Goal: Task Accomplishment & Management: Complete application form

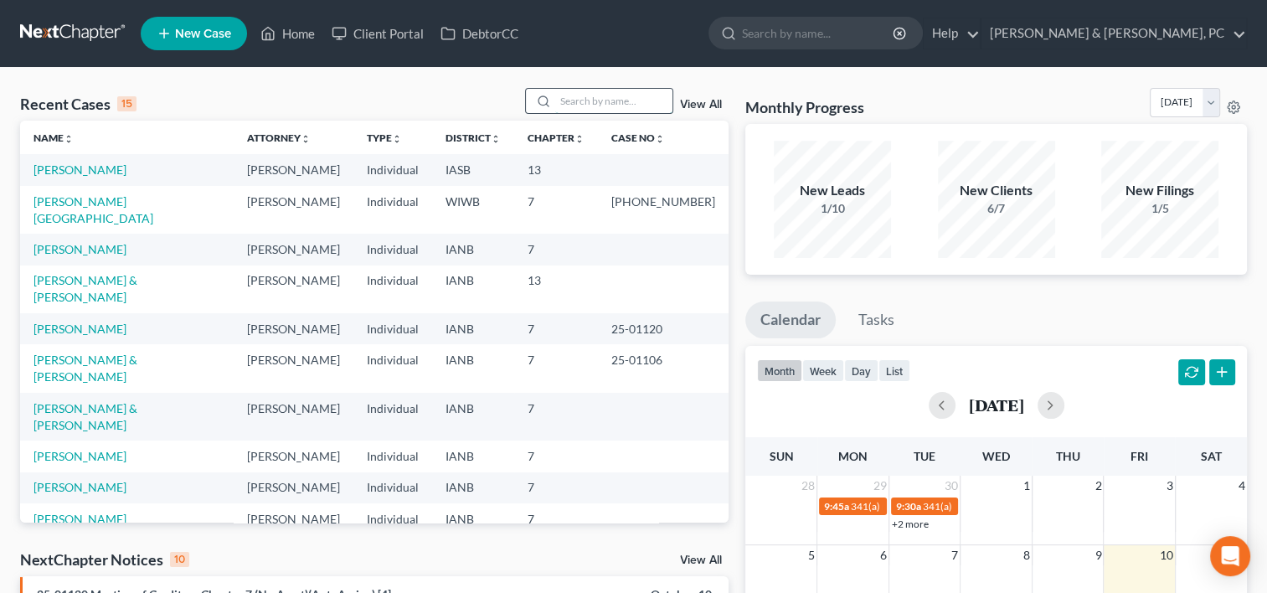
click at [608, 95] on input "search" at bounding box center [613, 101] width 117 height 24
type input "and"
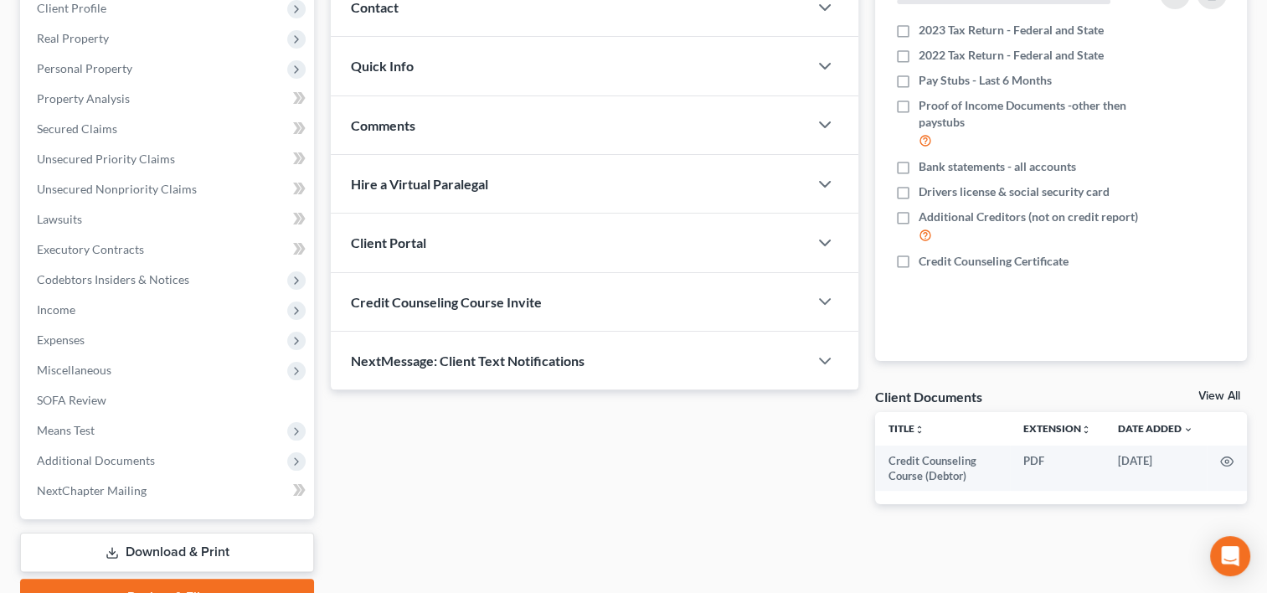
scroll to position [248, 0]
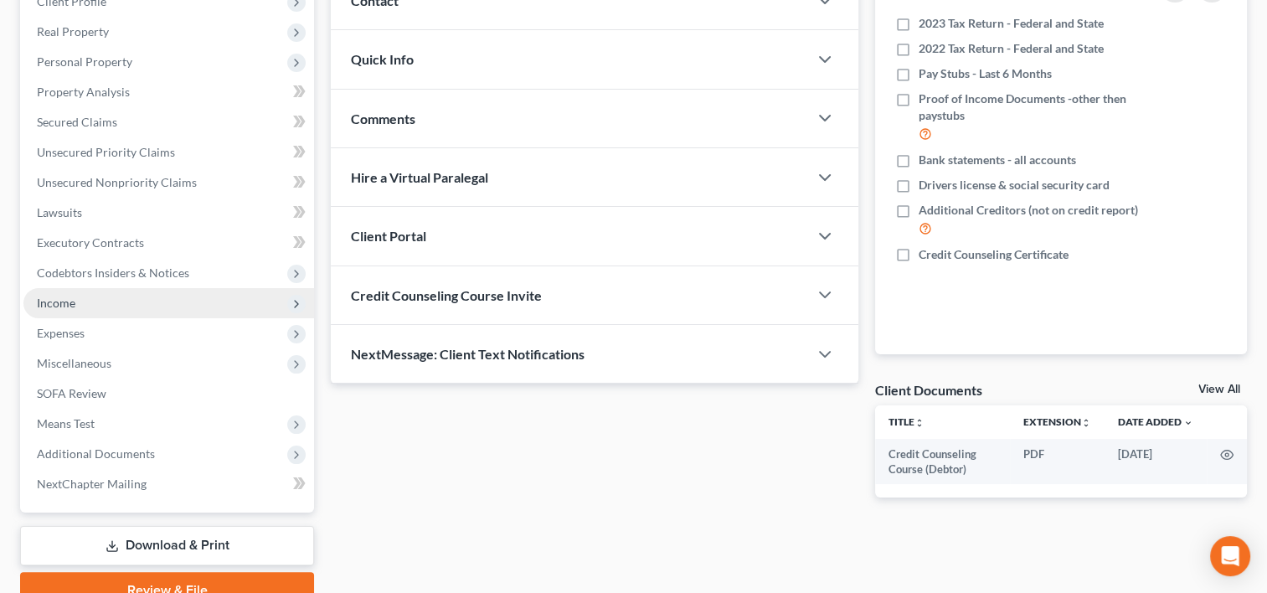
click at [77, 302] on span "Income" at bounding box center [168, 303] width 291 height 30
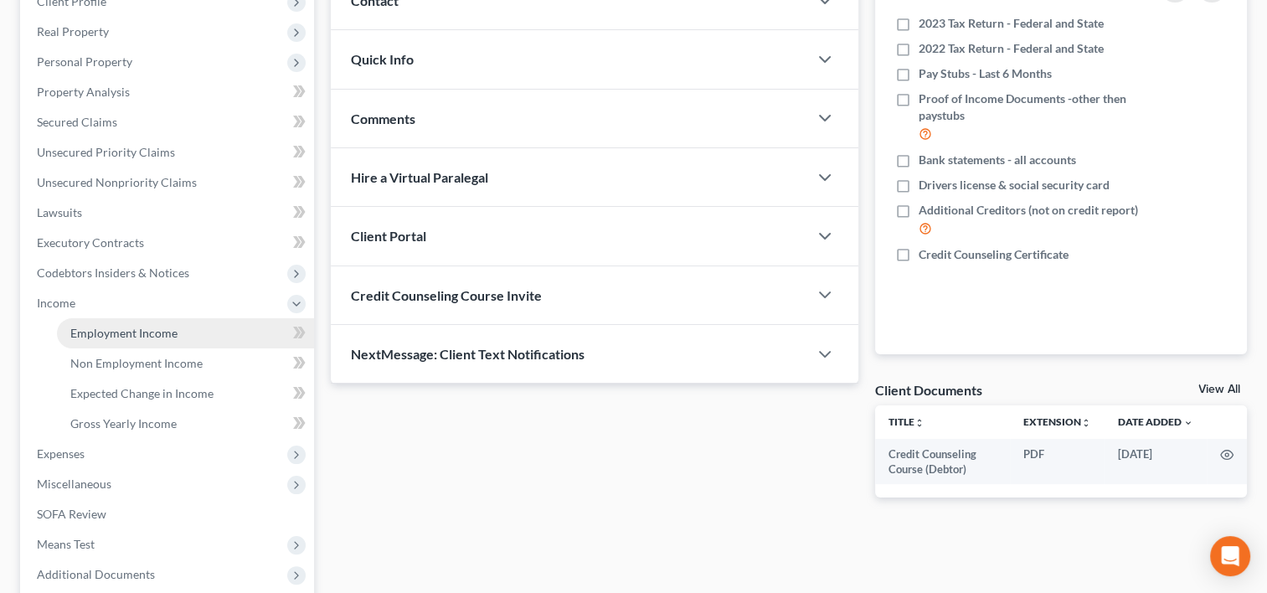
click at [92, 341] on link "Employment Income" at bounding box center [185, 333] width 257 height 30
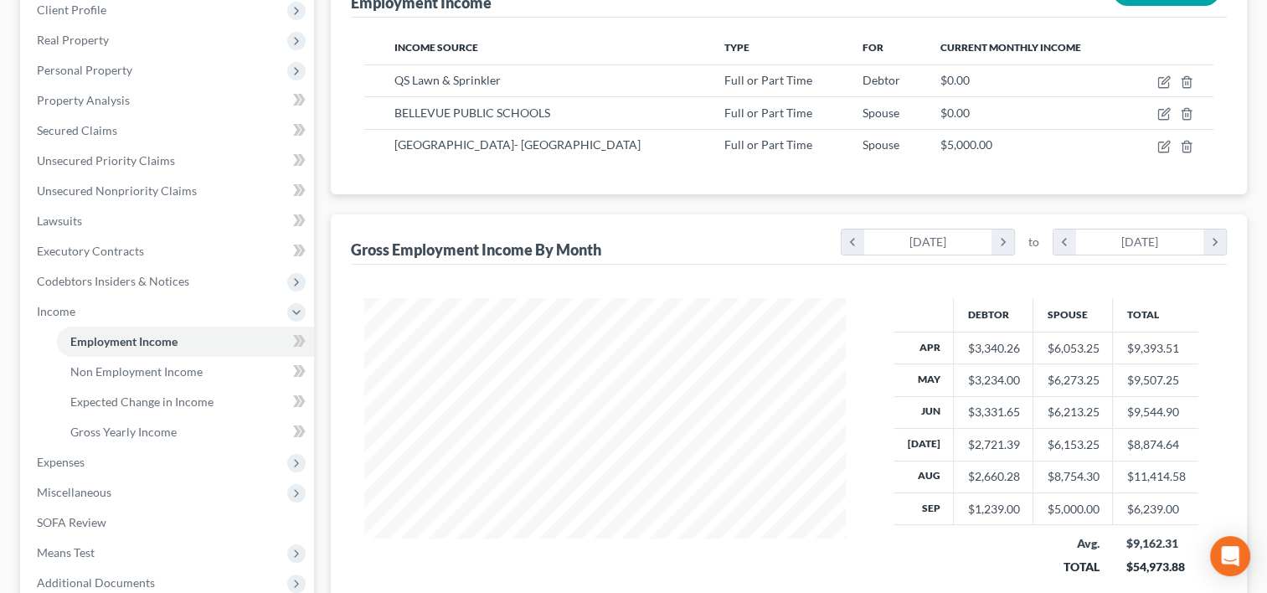
scroll to position [243, 0]
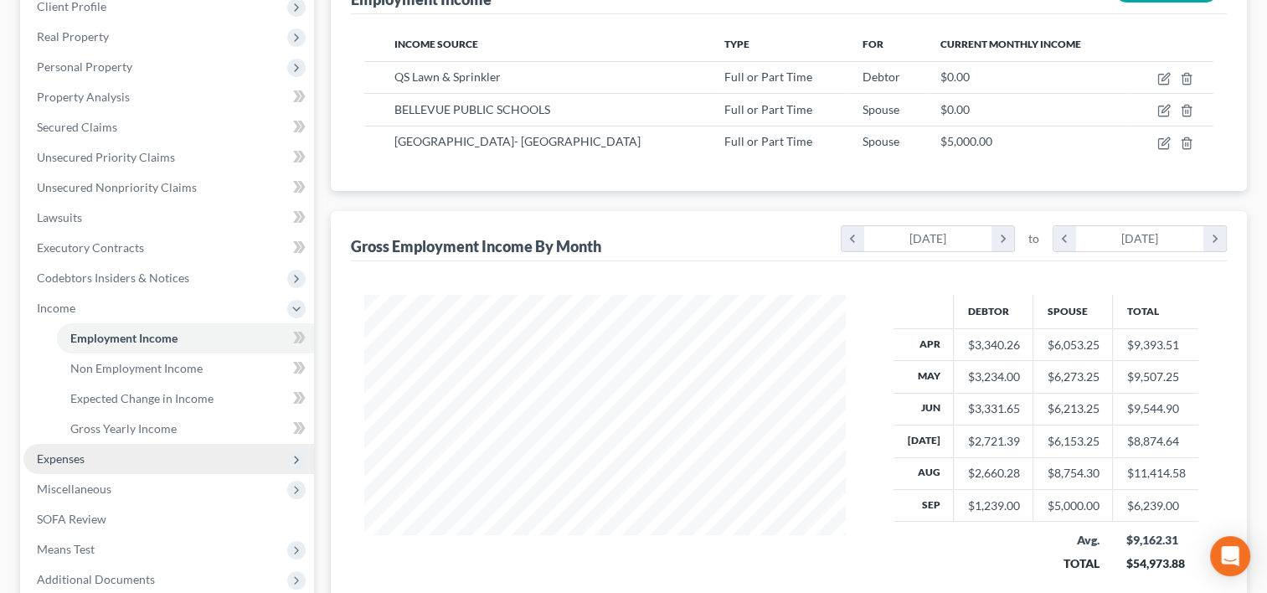
click at [132, 456] on span "Expenses" at bounding box center [168, 459] width 291 height 30
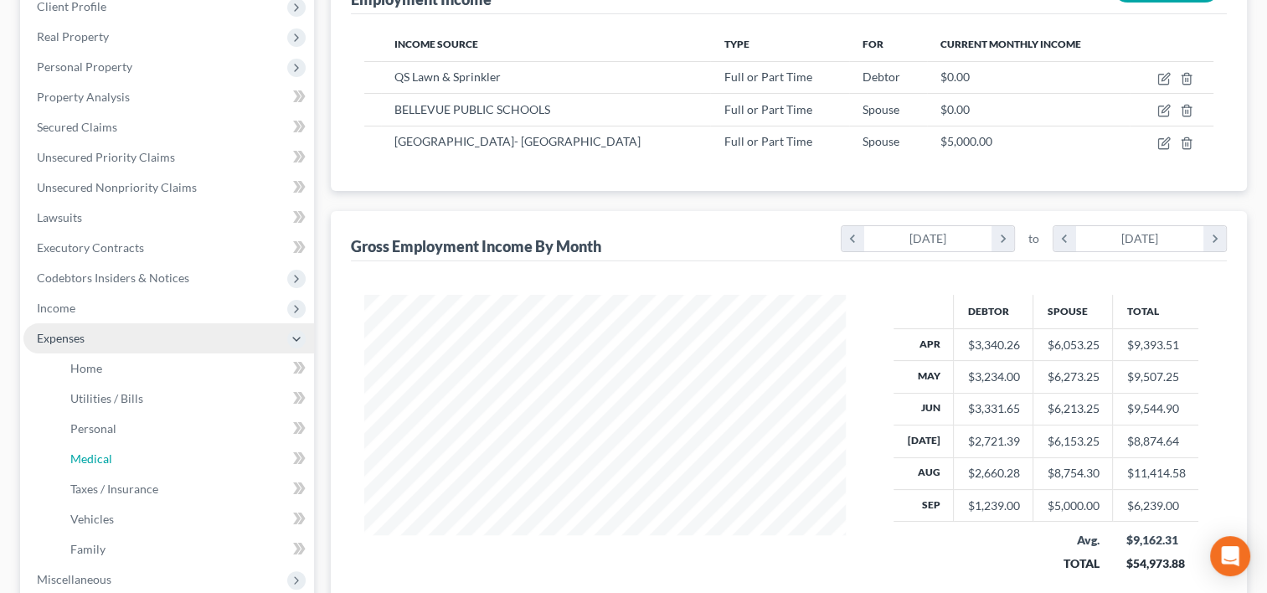
click at [132, 456] on link "Medical" at bounding box center [185, 459] width 257 height 30
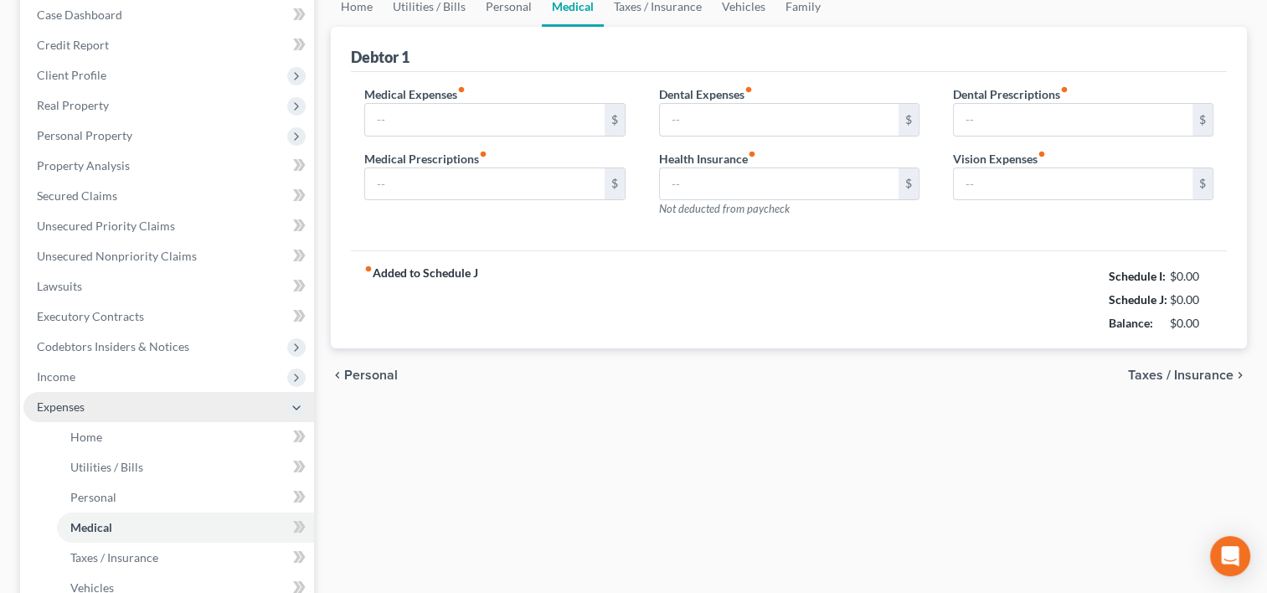
type input "120.00"
type input "0.00"
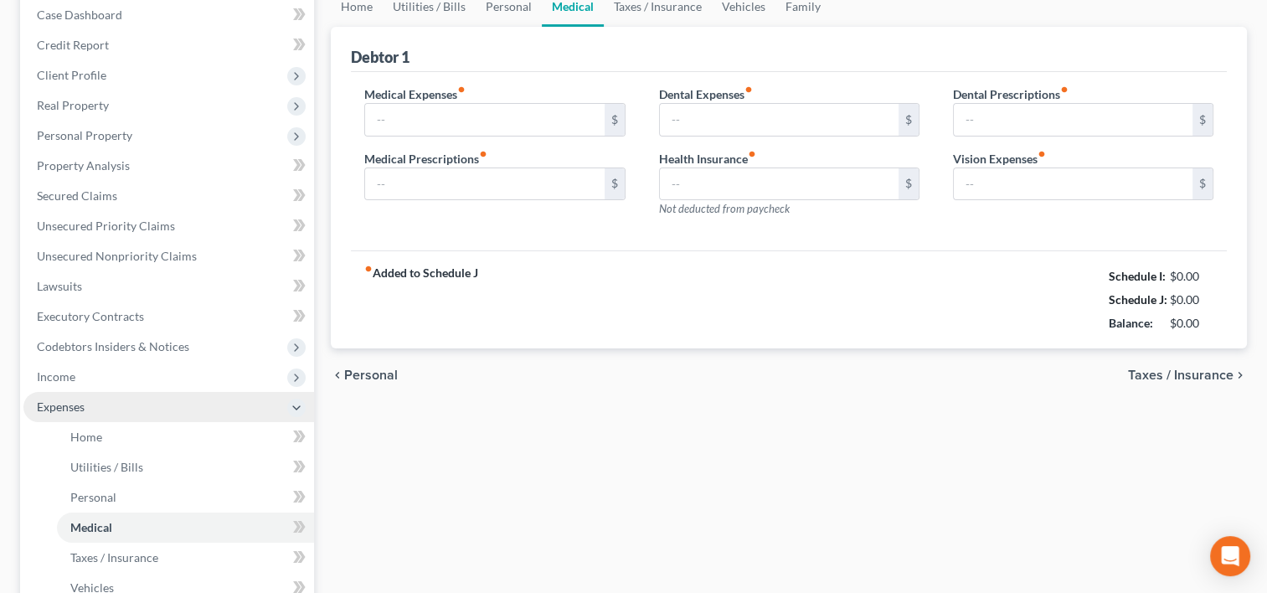
type input "0.00"
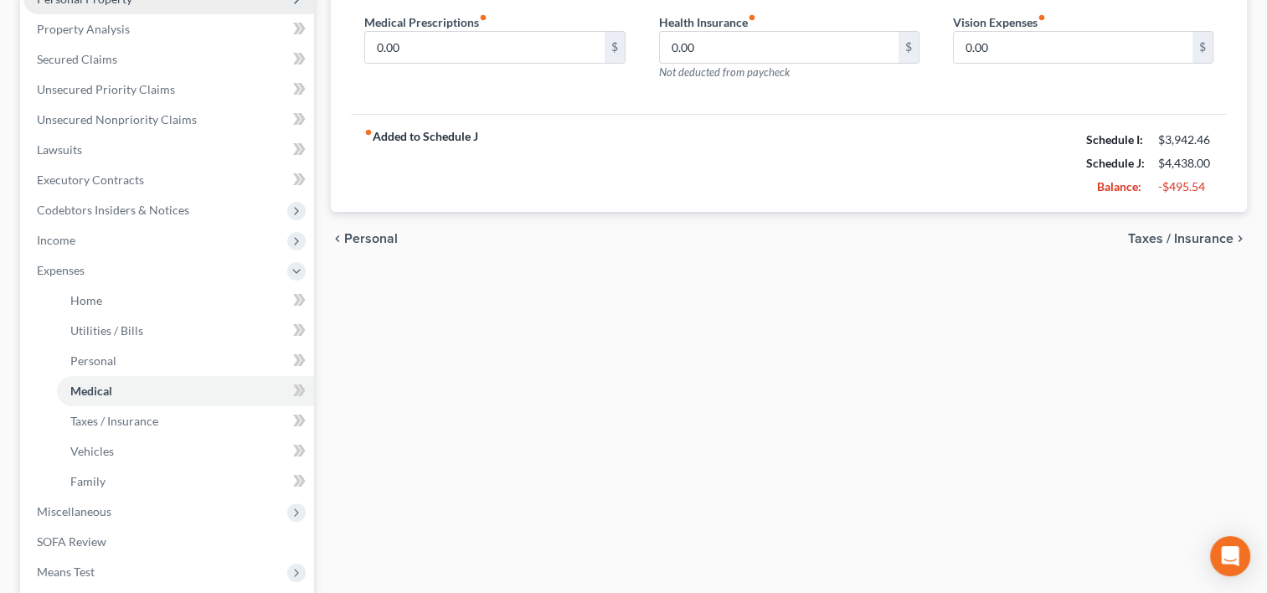
scroll to position [323, 0]
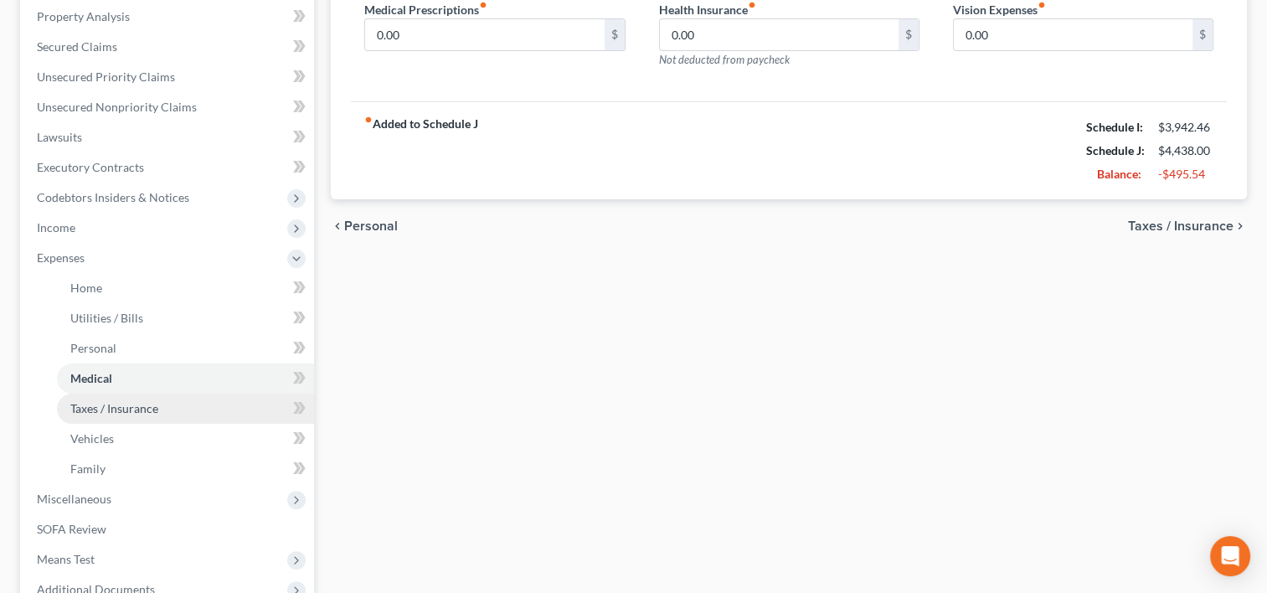
click at [121, 396] on link "Taxes / Insurance" at bounding box center [185, 409] width 257 height 30
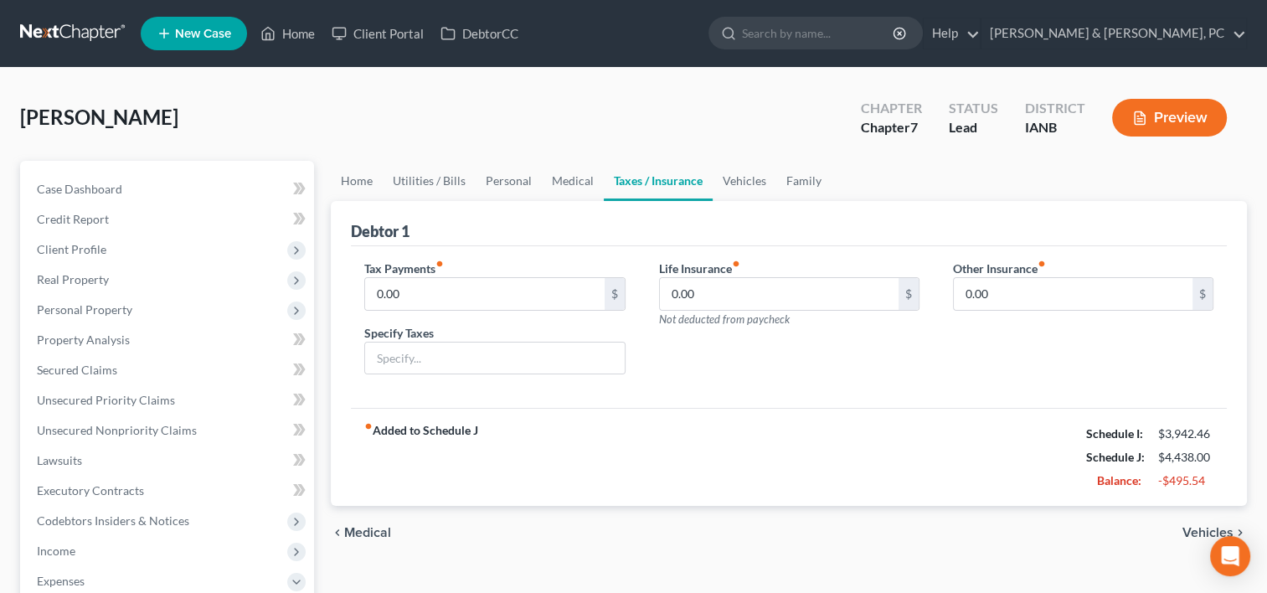
click at [385, 110] on div "Anderson, Tyler Upgraded Chapter Chapter 7 Status Lead District IANB Preview" at bounding box center [633, 124] width 1227 height 73
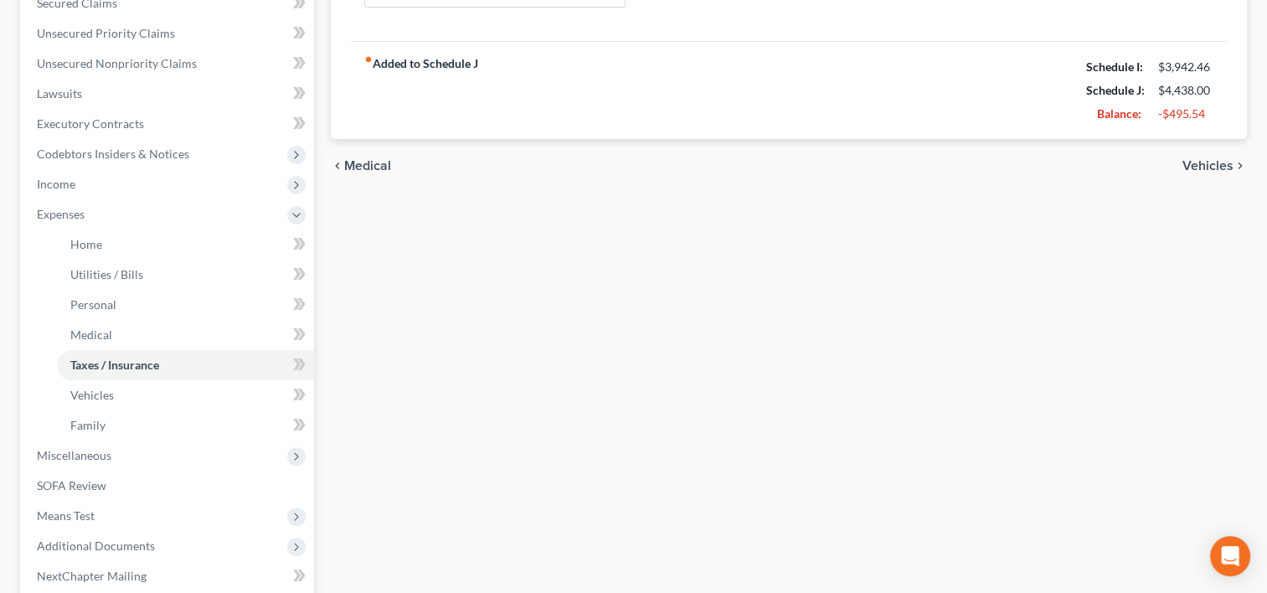
scroll to position [368, 0]
click at [121, 458] on span "Miscellaneous" at bounding box center [168, 455] width 291 height 30
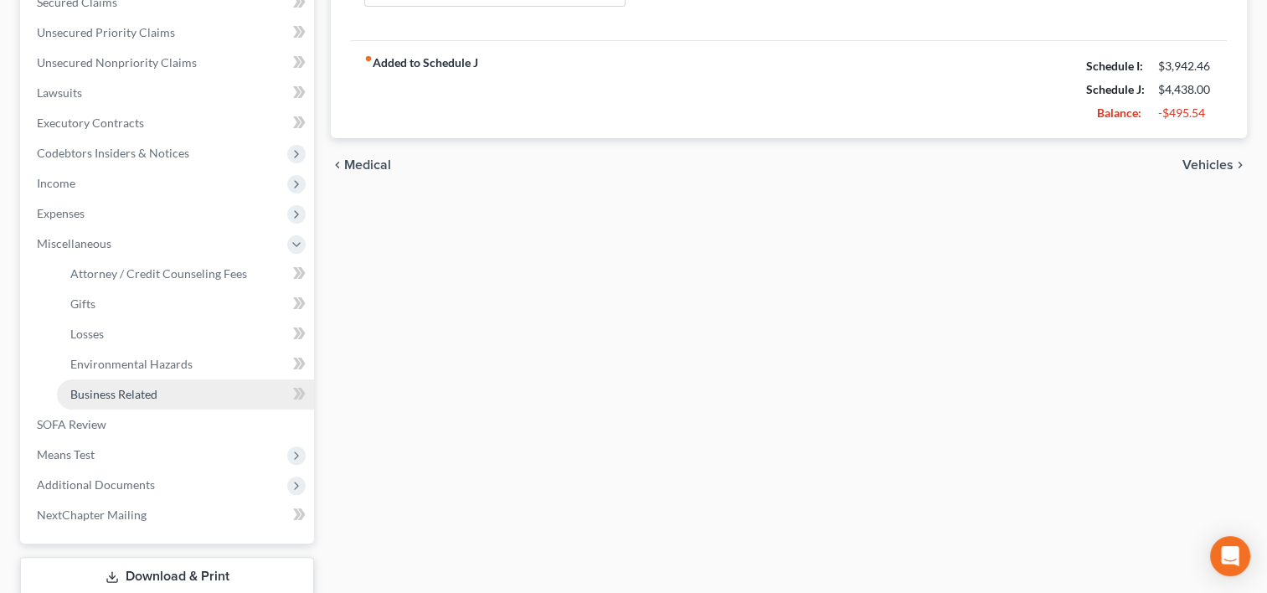
click at [122, 396] on span "Business Related" at bounding box center [113, 394] width 87 height 14
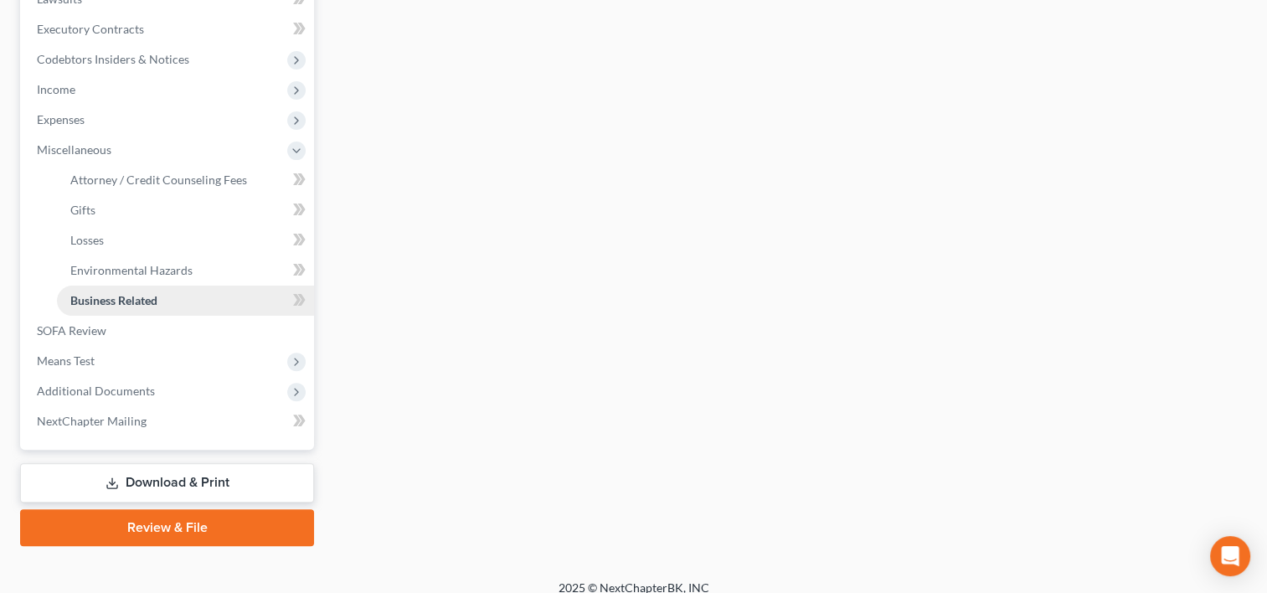
scroll to position [476, 0]
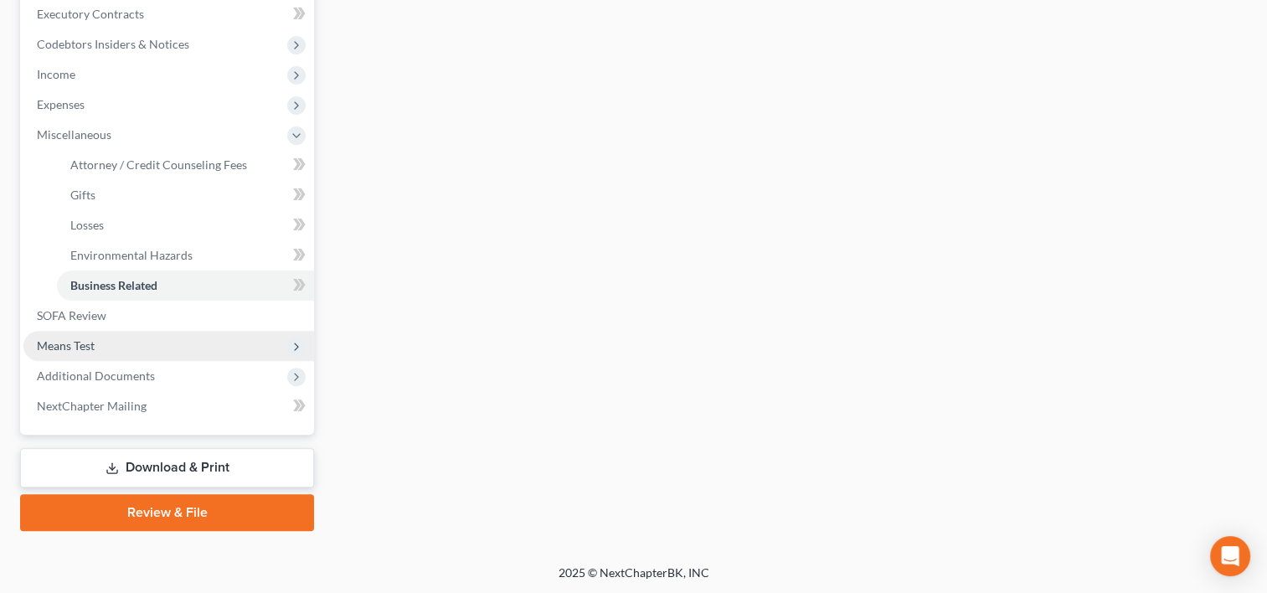
click at [117, 333] on span "Means Test" at bounding box center [168, 346] width 291 height 30
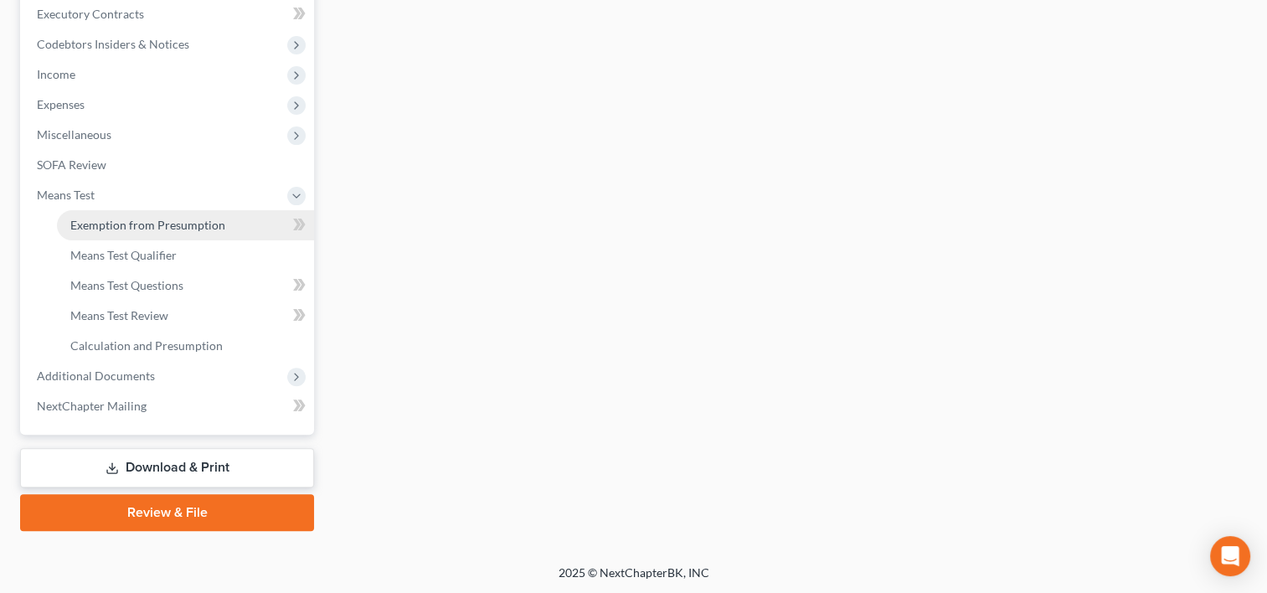
click at [155, 233] on link "Exemption from Presumption" at bounding box center [185, 225] width 257 height 30
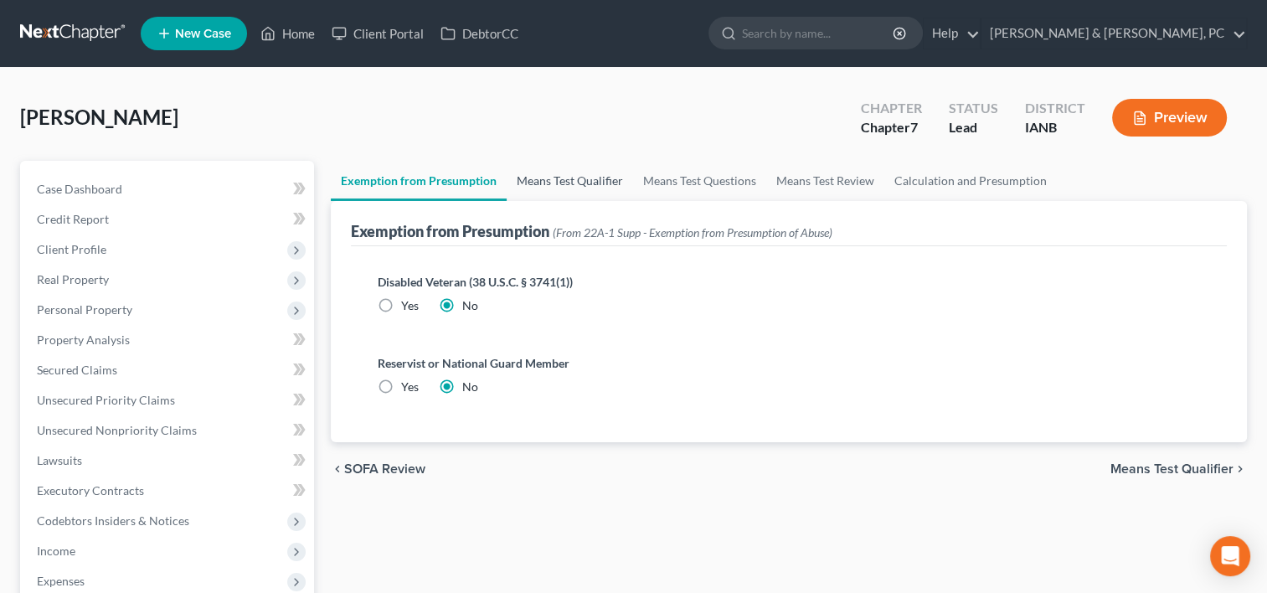
click at [574, 178] on link "Means Test Qualifier" at bounding box center [570, 181] width 126 height 40
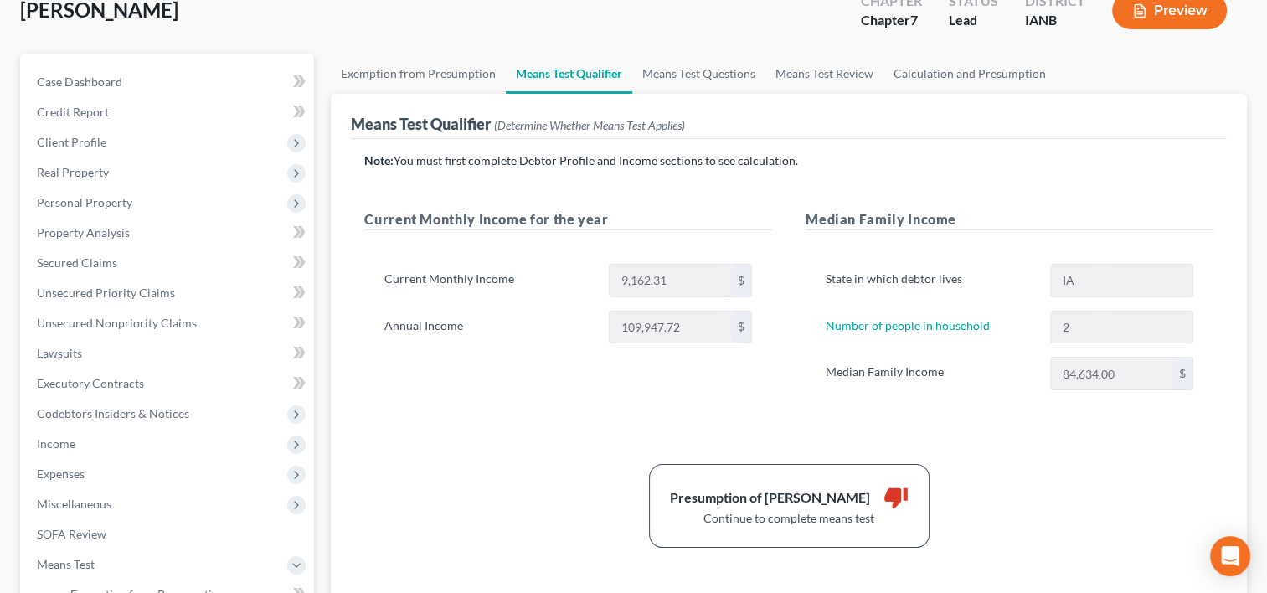
scroll to position [104, 0]
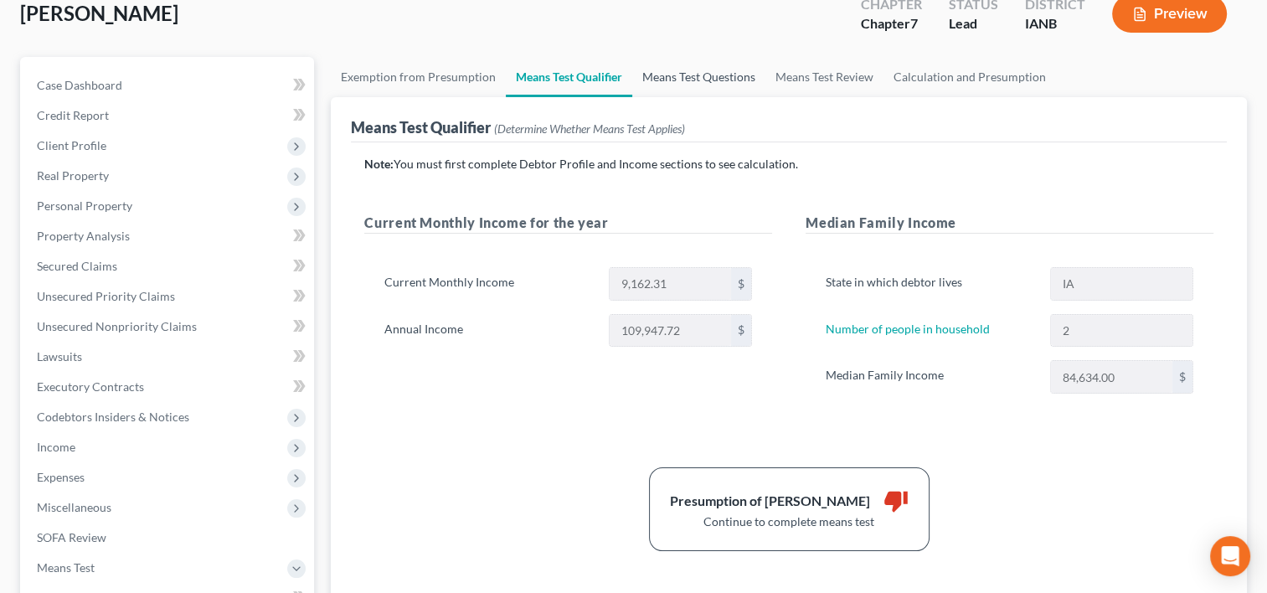
click at [707, 69] on link "Means Test Questions" at bounding box center [698, 77] width 133 height 40
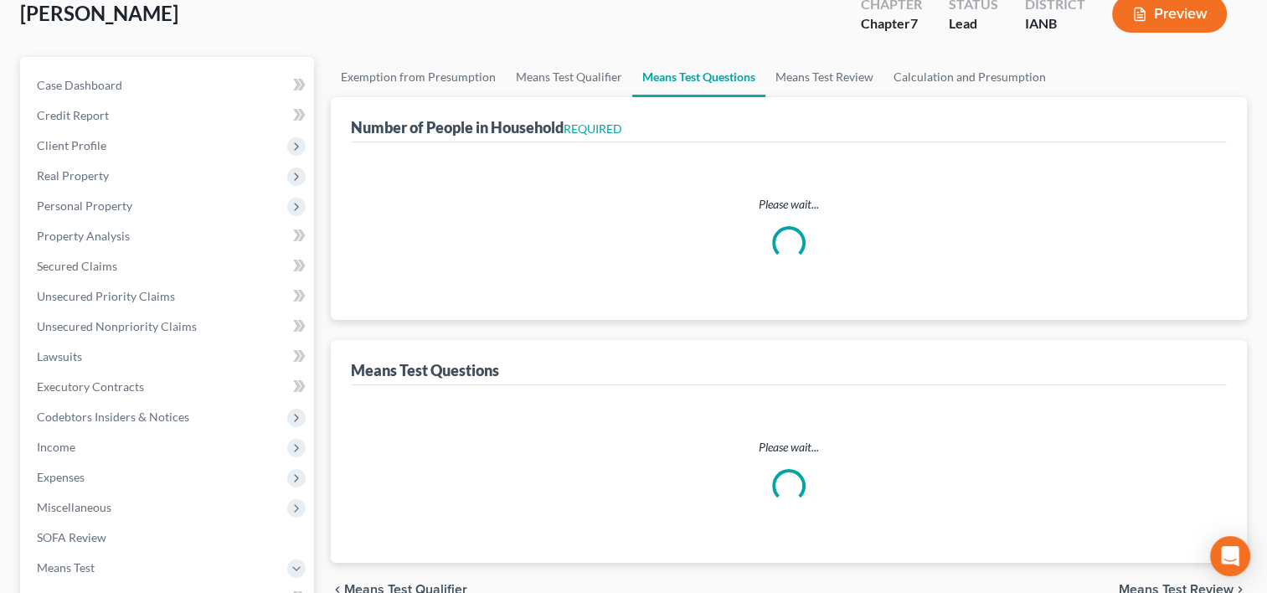
select select "2"
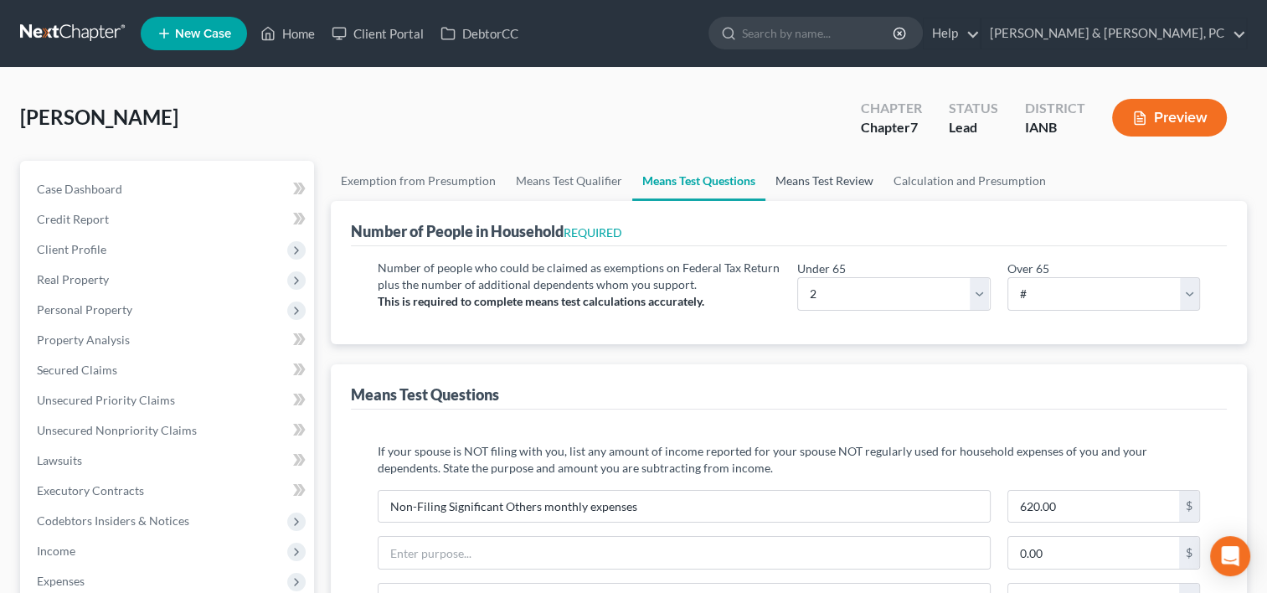
click at [811, 177] on link "Means Test Review" at bounding box center [824, 181] width 118 height 40
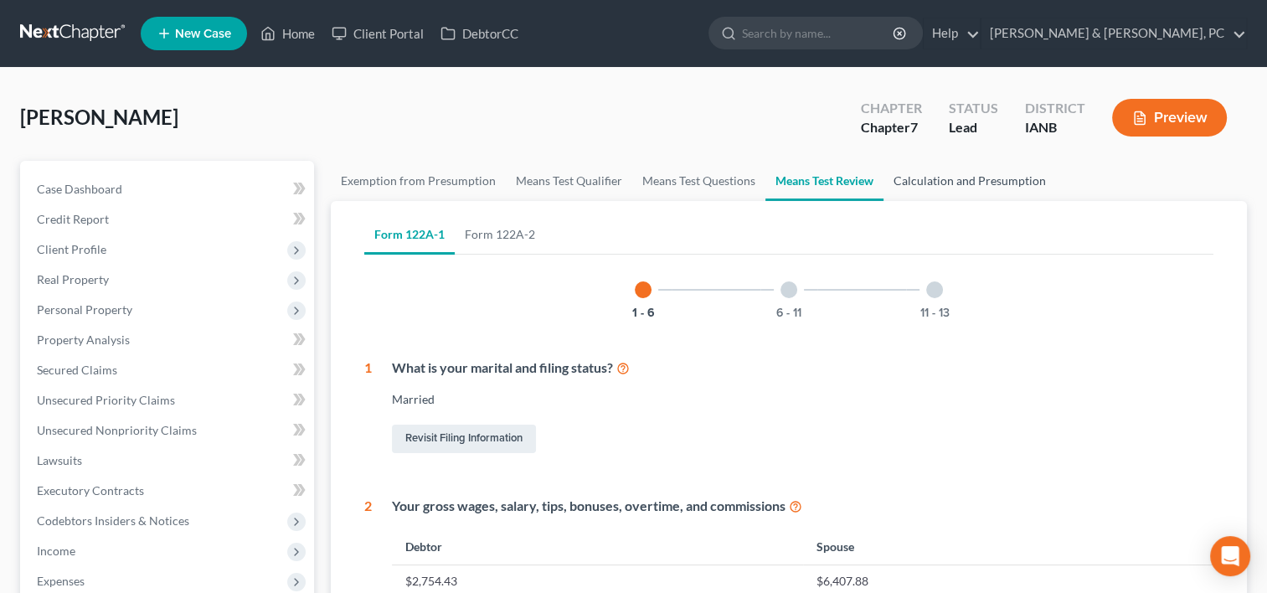
click at [932, 165] on link "Calculation and Presumption" at bounding box center [969, 181] width 172 height 40
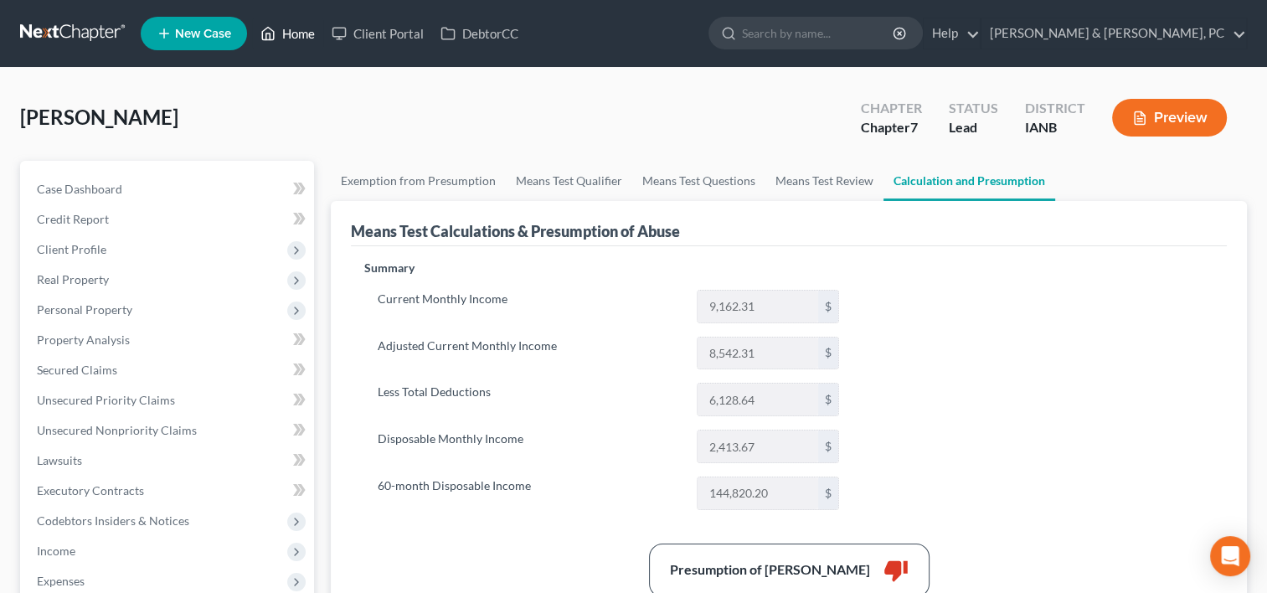
click at [301, 26] on link "Home" at bounding box center [287, 33] width 71 height 30
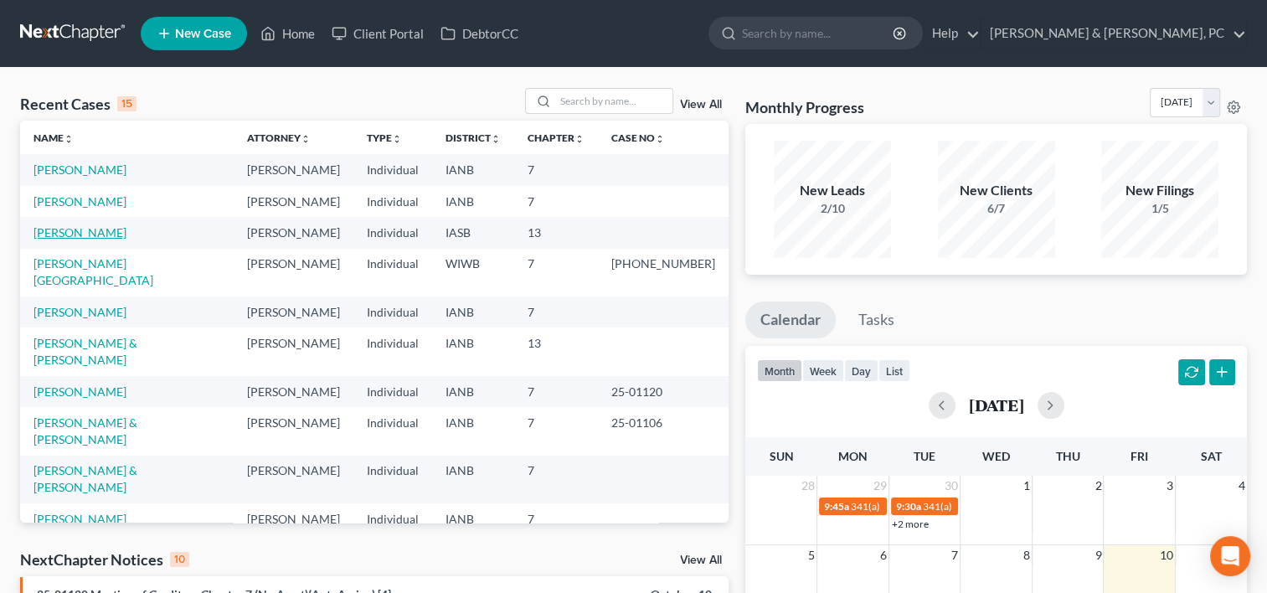
click at [92, 232] on link "[PERSON_NAME]" at bounding box center [79, 232] width 93 height 14
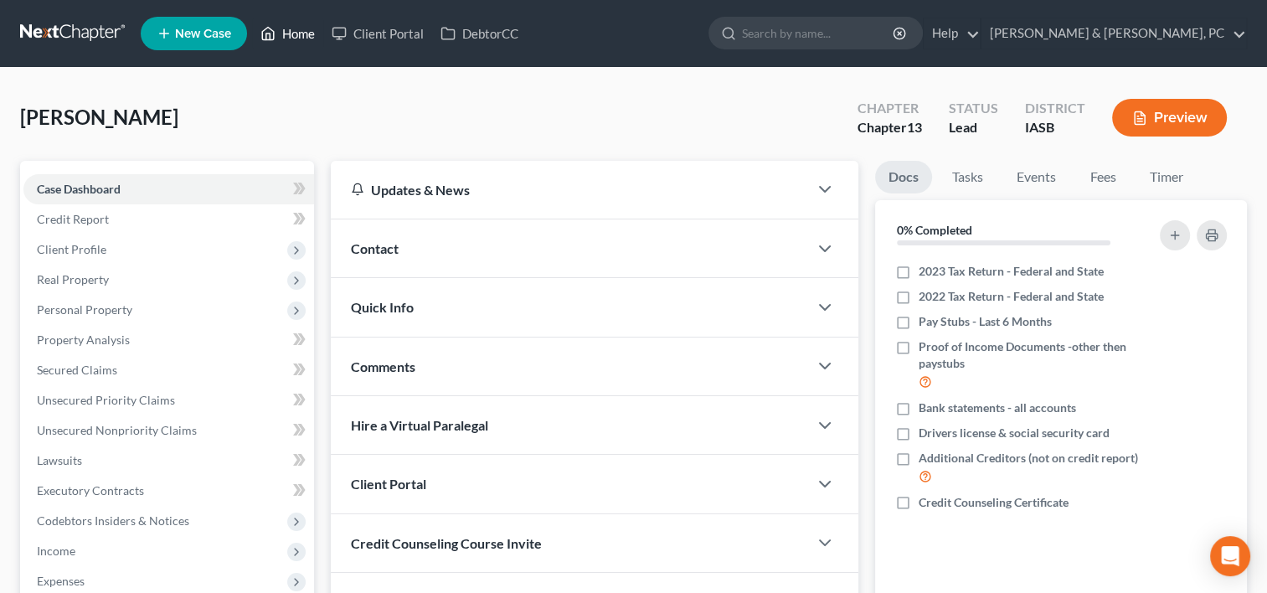
click at [293, 40] on link "Home" at bounding box center [287, 33] width 71 height 30
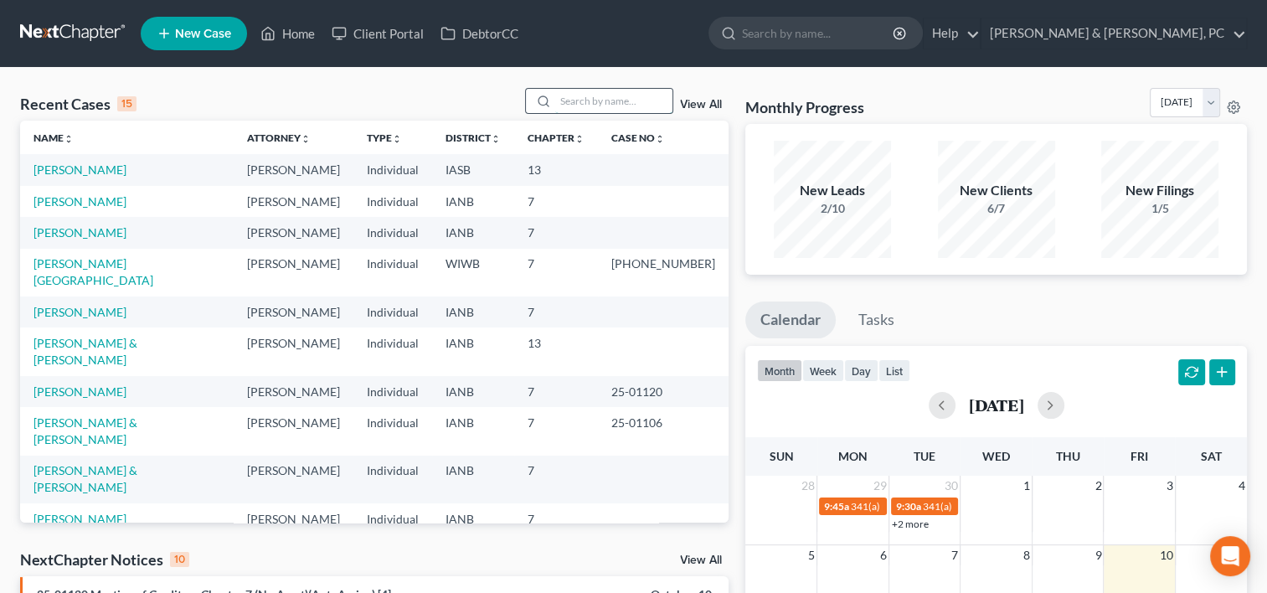
click at [599, 94] on input "search" at bounding box center [613, 101] width 117 height 24
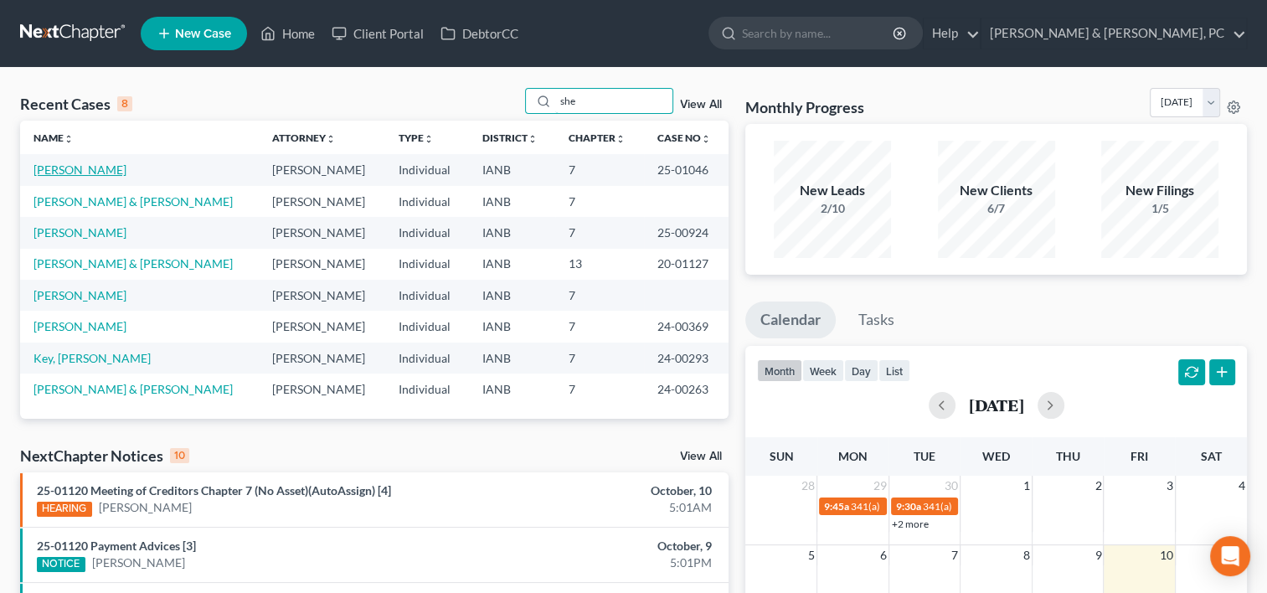
type input "she"
click at [74, 171] on link "[PERSON_NAME]" at bounding box center [79, 169] width 93 height 14
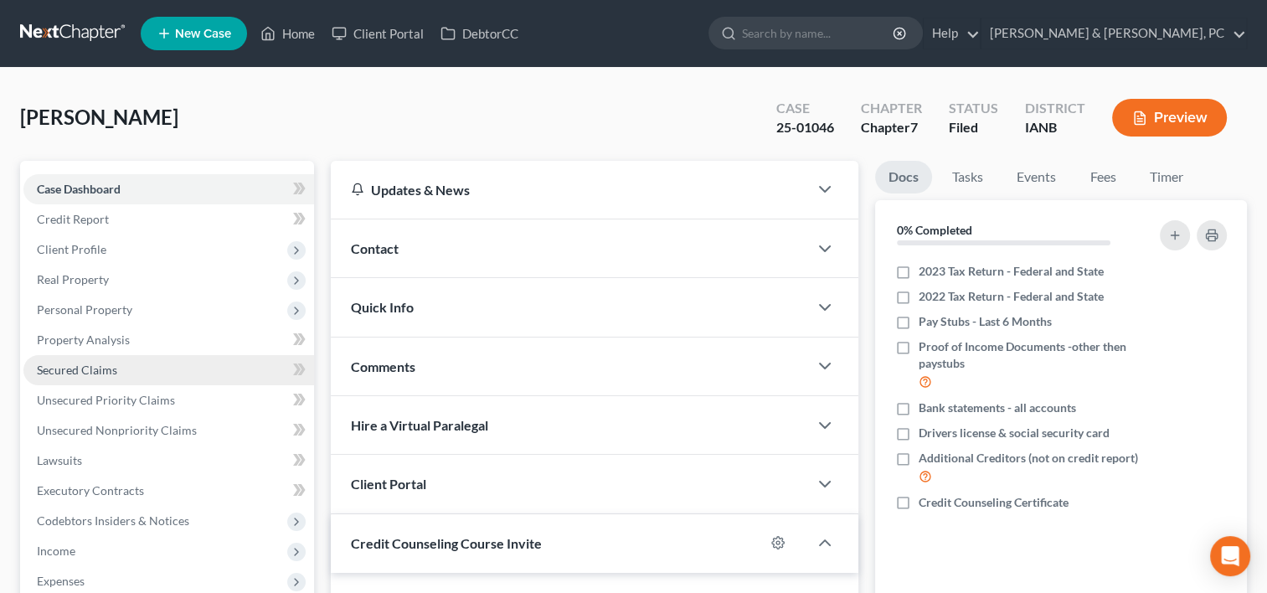
scroll to position [131, 0]
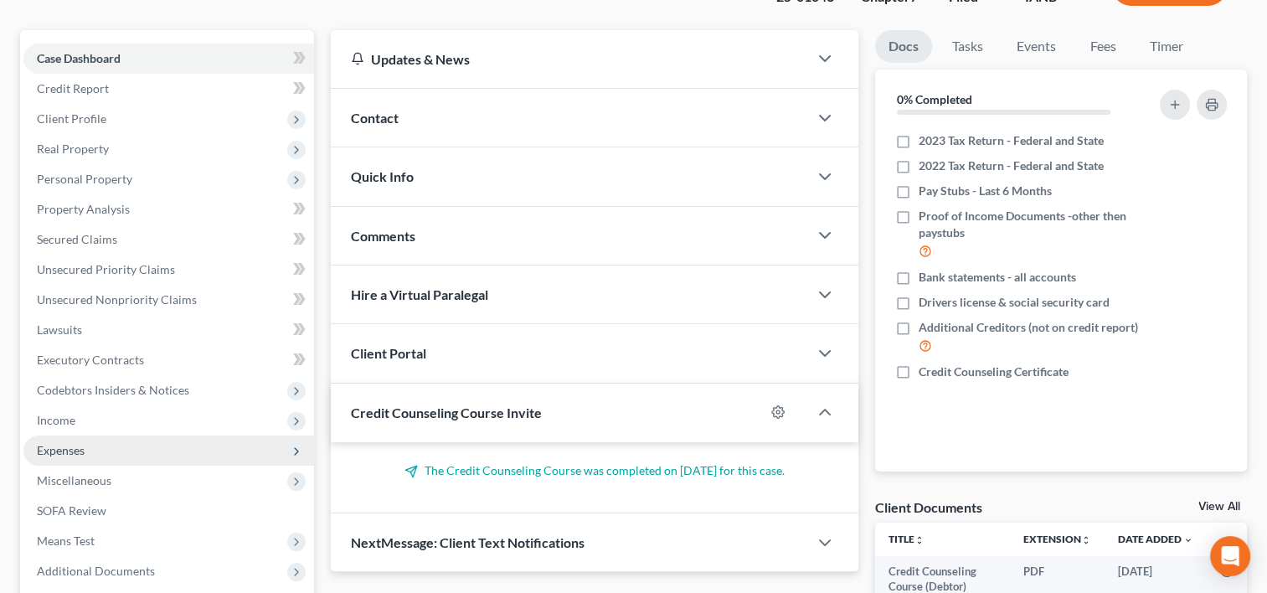
click at [95, 452] on span "Expenses" at bounding box center [168, 450] width 291 height 30
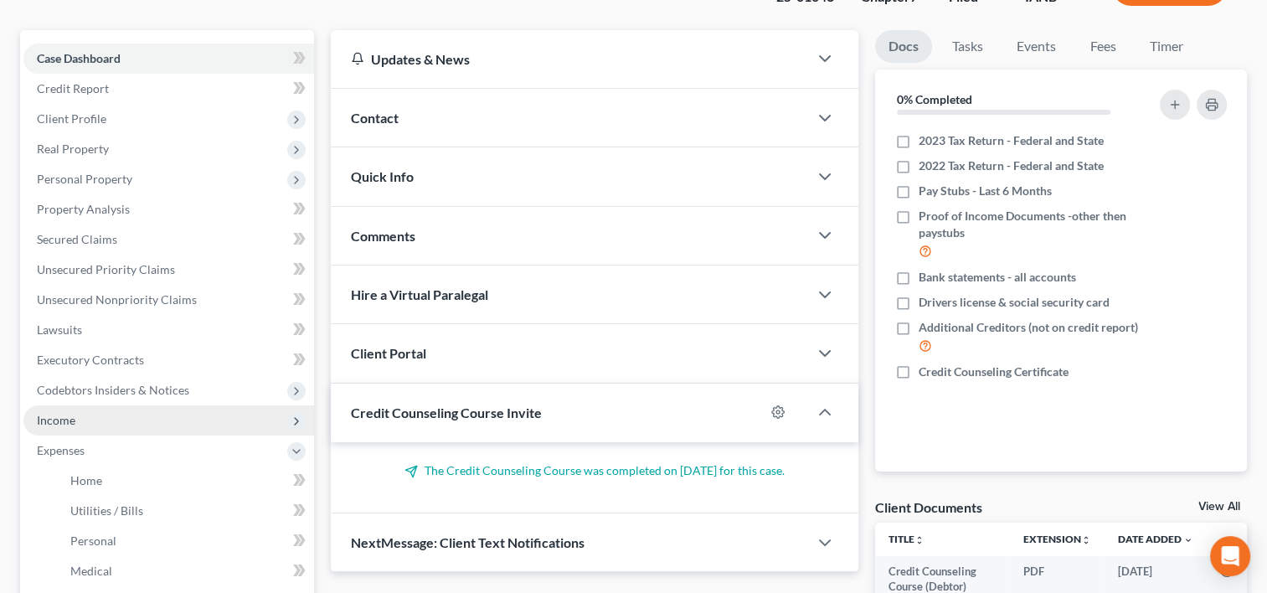
click at [105, 409] on span "Income" at bounding box center [168, 420] width 291 height 30
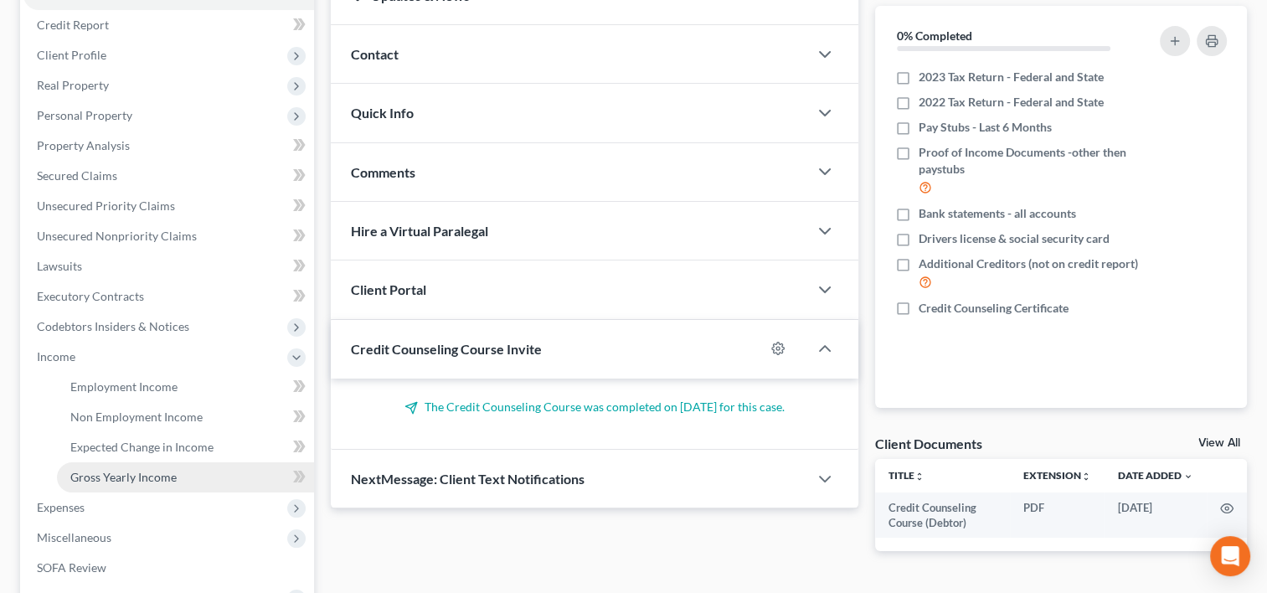
click at [121, 471] on span "Gross Yearly Income" at bounding box center [123, 477] width 106 height 14
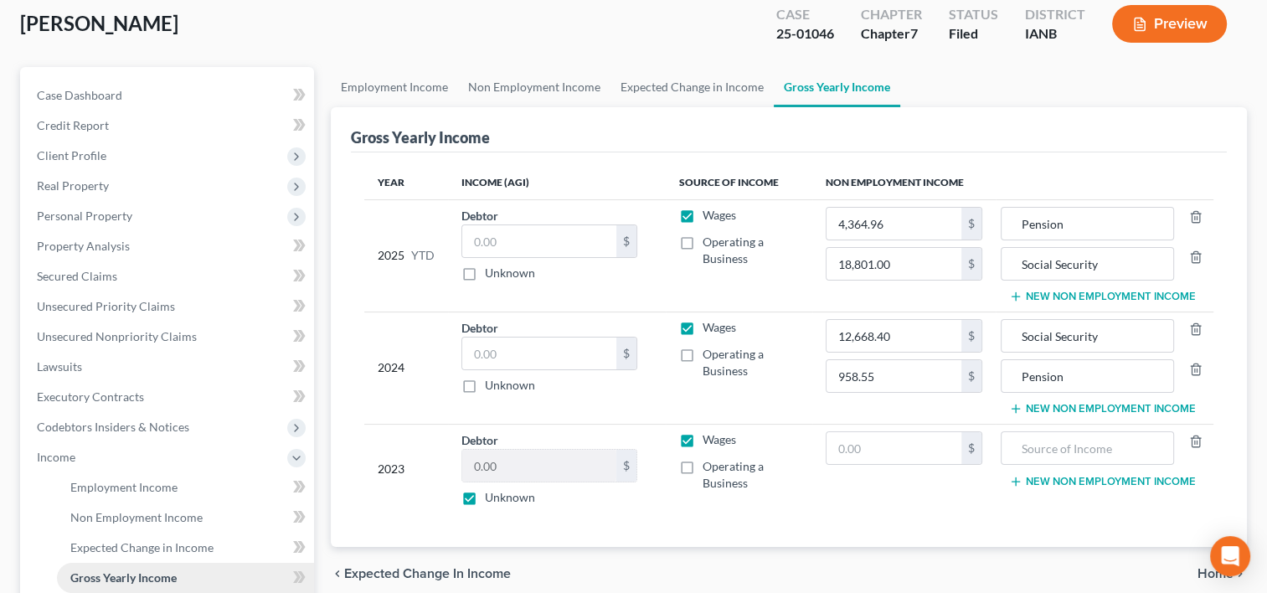
scroll to position [94, 0]
click at [1070, 410] on button "New Non Employment Income" at bounding box center [1102, 408] width 187 height 13
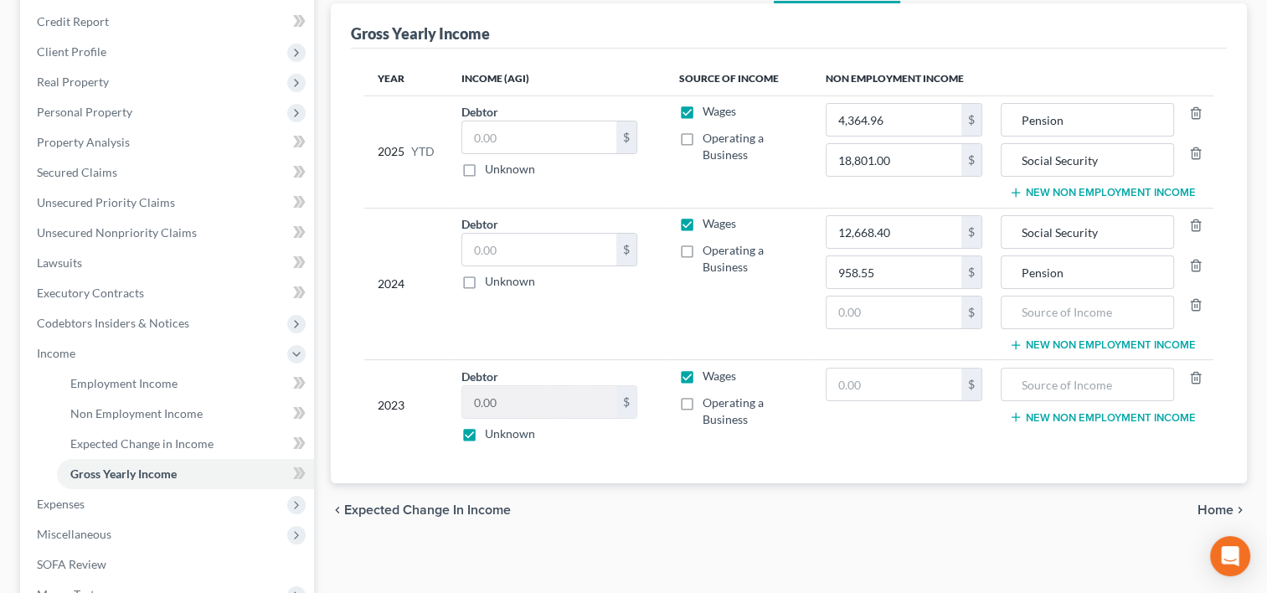
scroll to position [198, 0]
click at [195, 377] on link "Employment Income" at bounding box center [185, 383] width 257 height 30
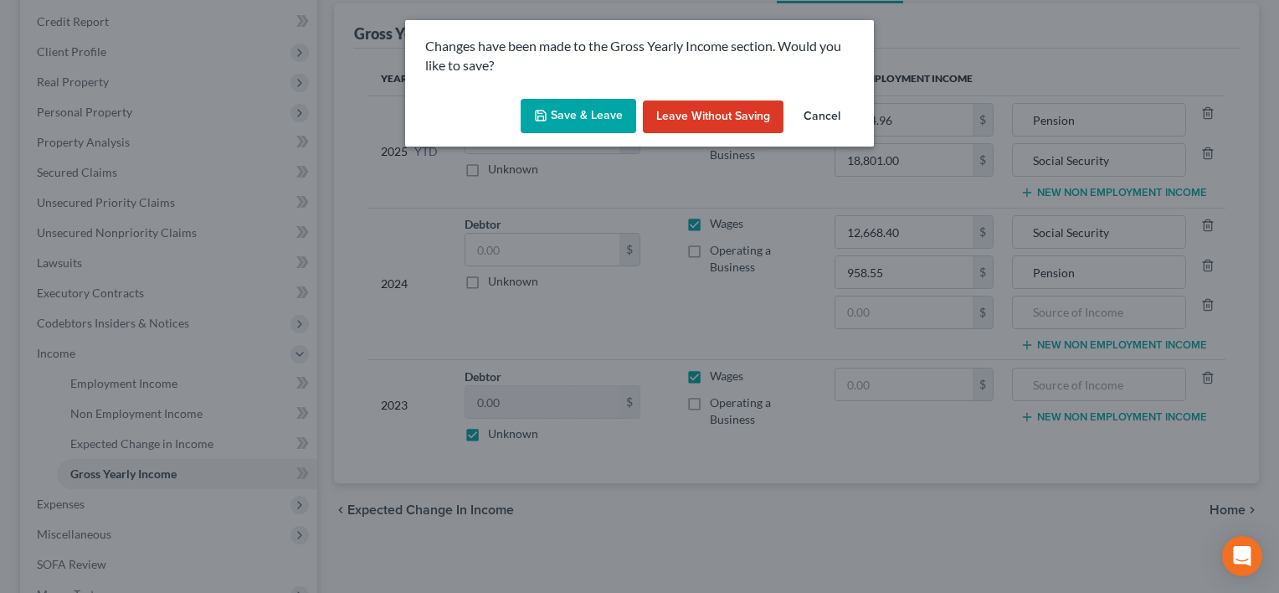
click at [618, 112] on button "Save & Leave" at bounding box center [579, 116] width 116 height 35
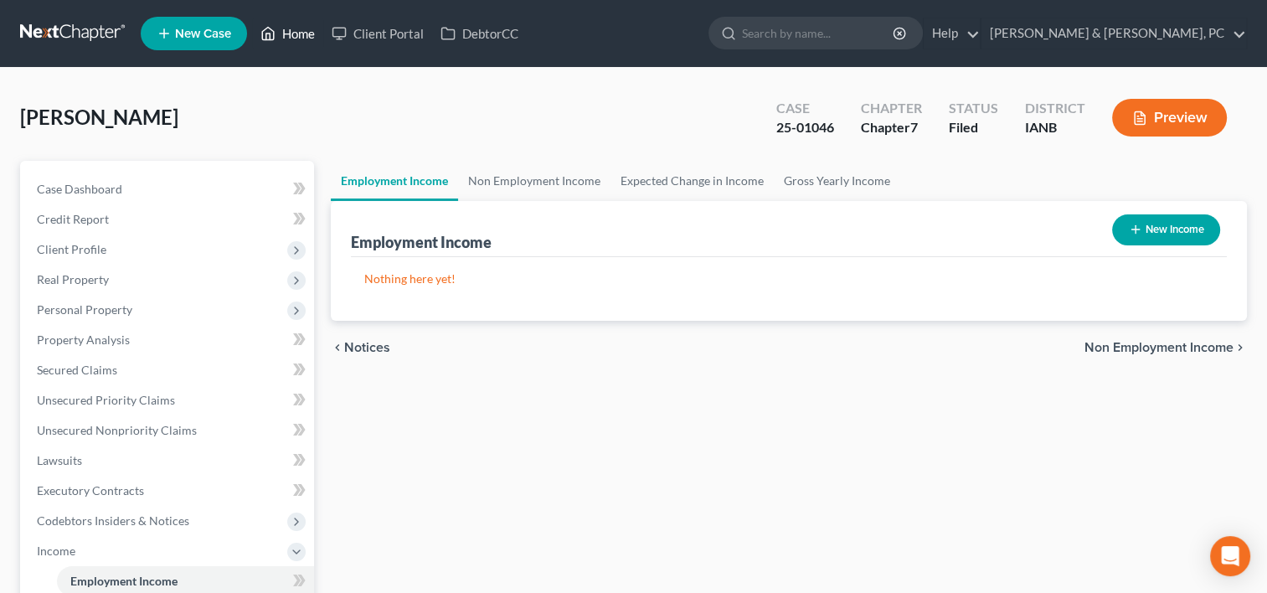
click at [309, 23] on link "Home" at bounding box center [287, 33] width 71 height 30
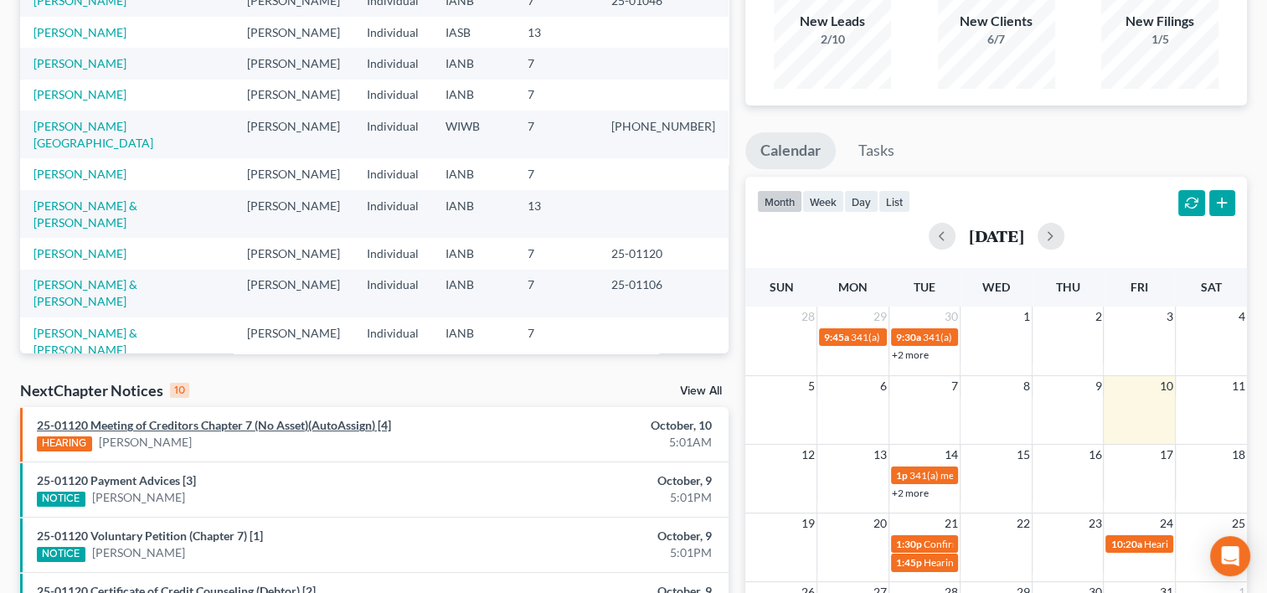
scroll to position [167, 0]
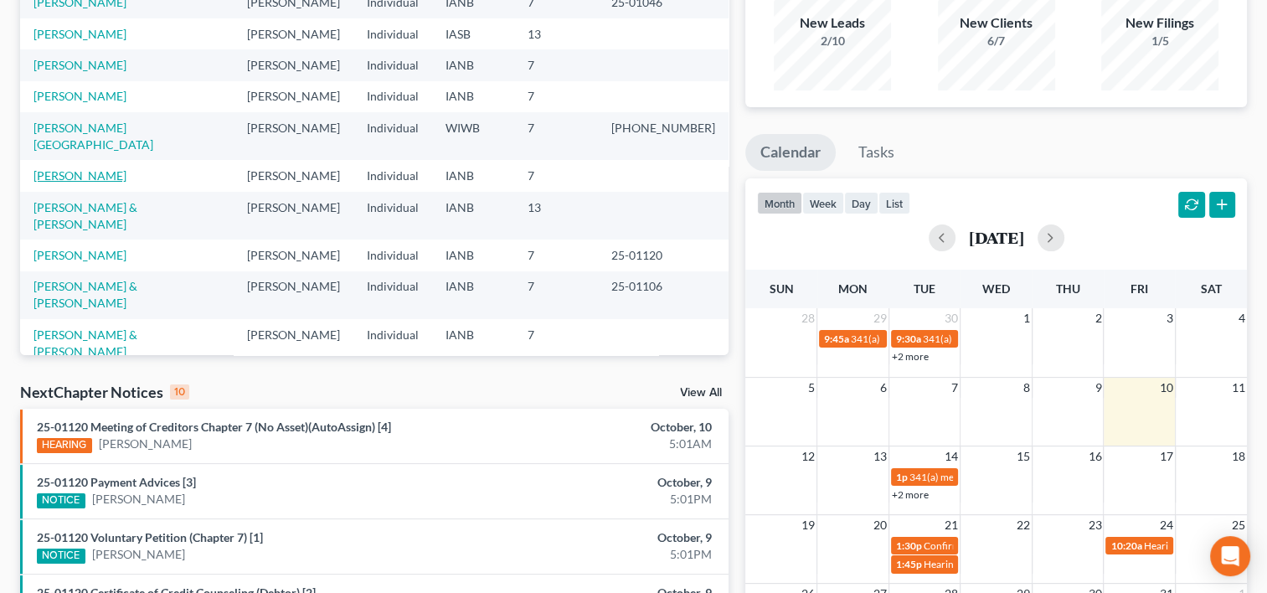
click at [80, 168] on link "[PERSON_NAME]" at bounding box center [79, 175] width 93 height 14
